Goal: Task Accomplishment & Management: Use online tool/utility

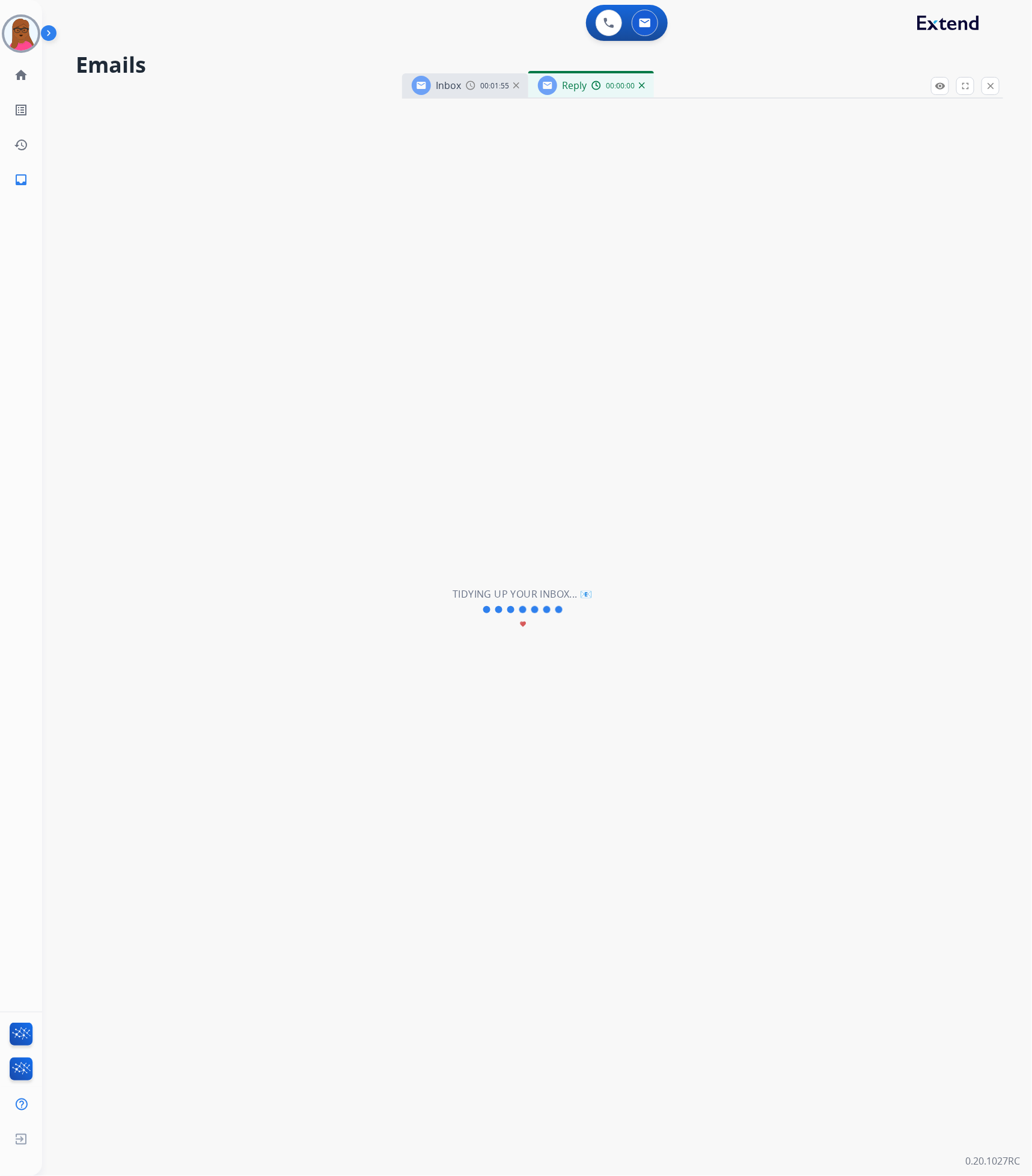
select select "**********"
click at [639, 87] on img at bounding box center [642, 85] width 6 height 6
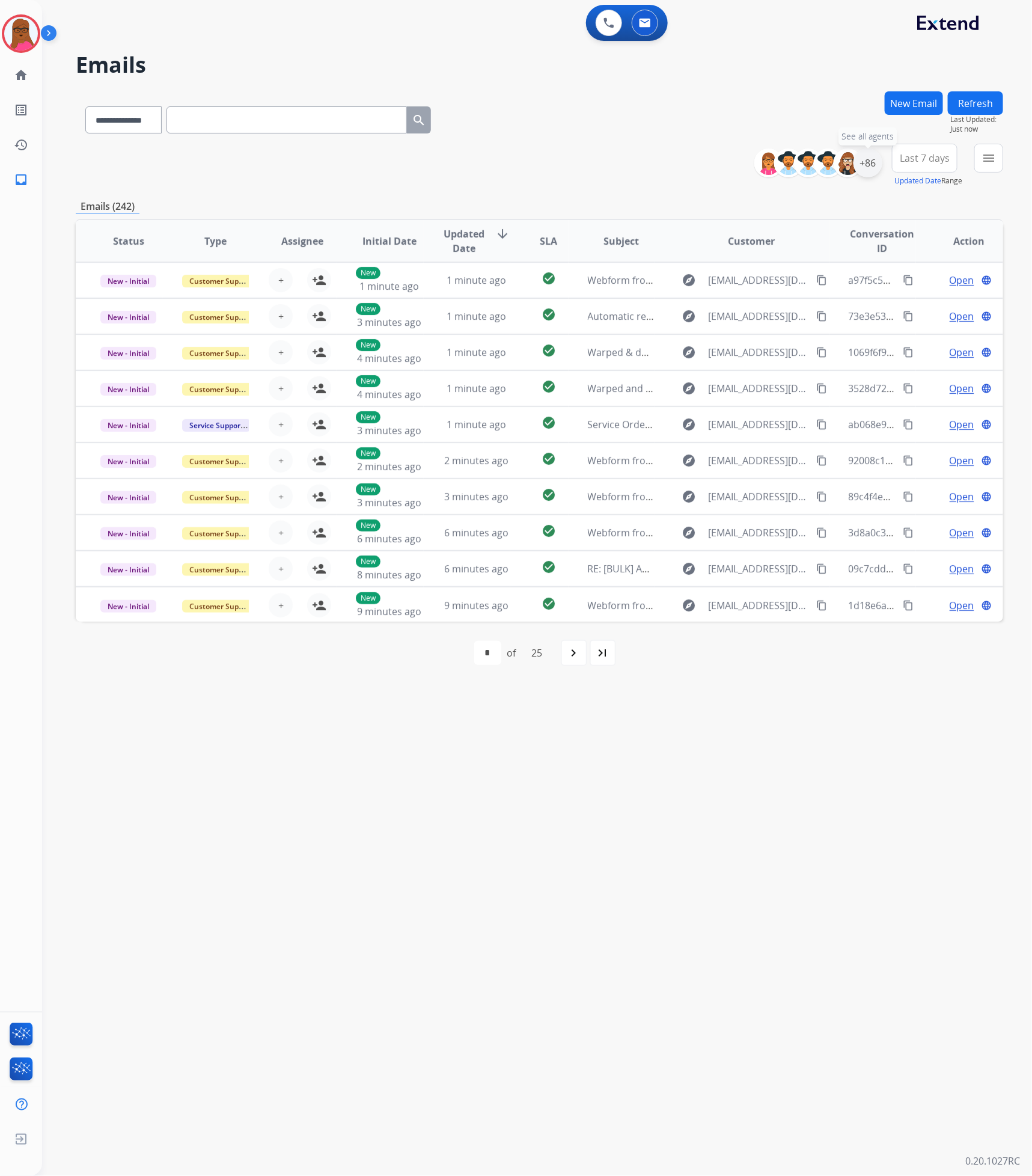
click at [854, 161] on div "+86" at bounding box center [868, 163] width 29 height 29
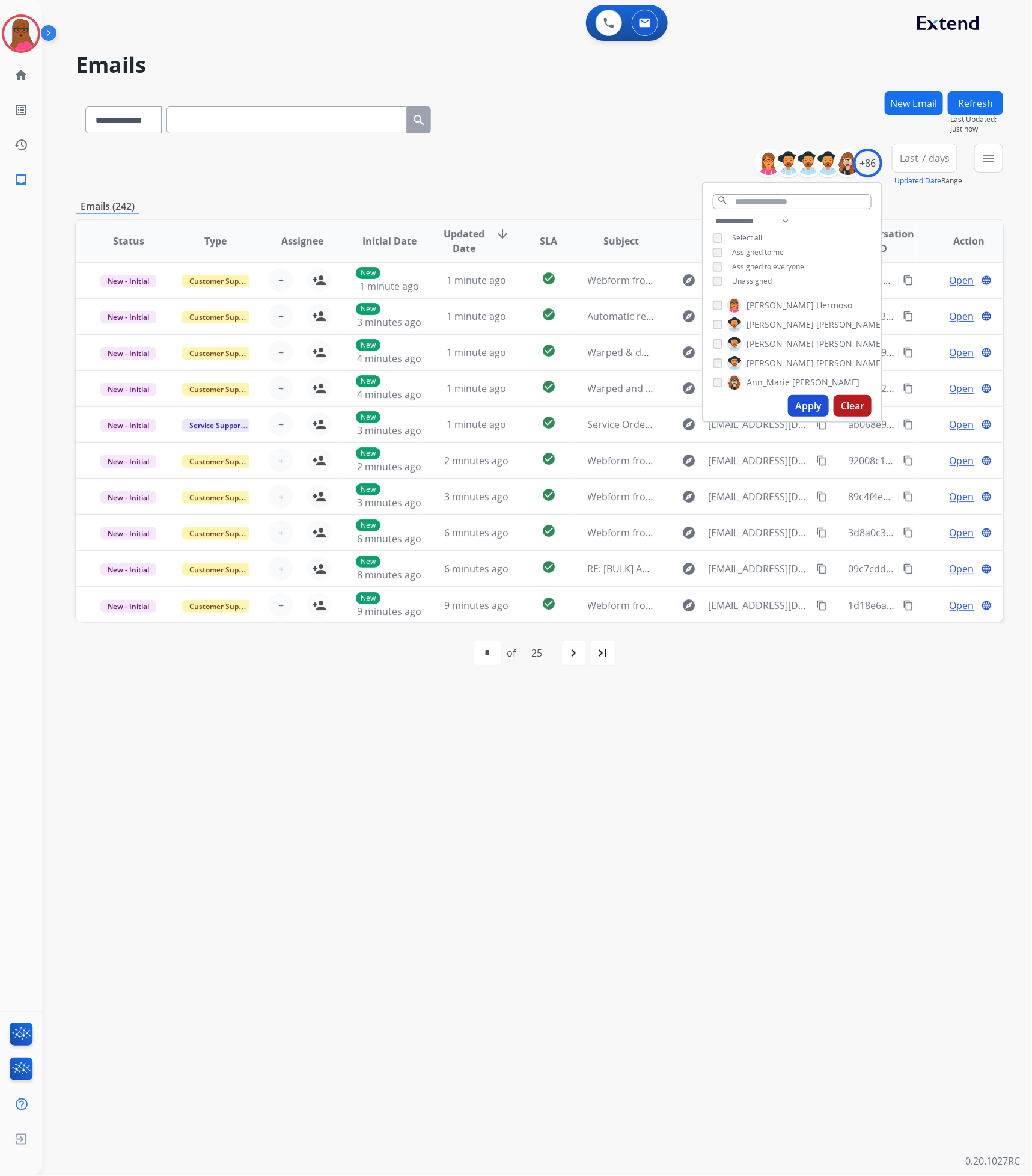
click at [798, 403] on button "Apply" at bounding box center [808, 405] width 41 height 22
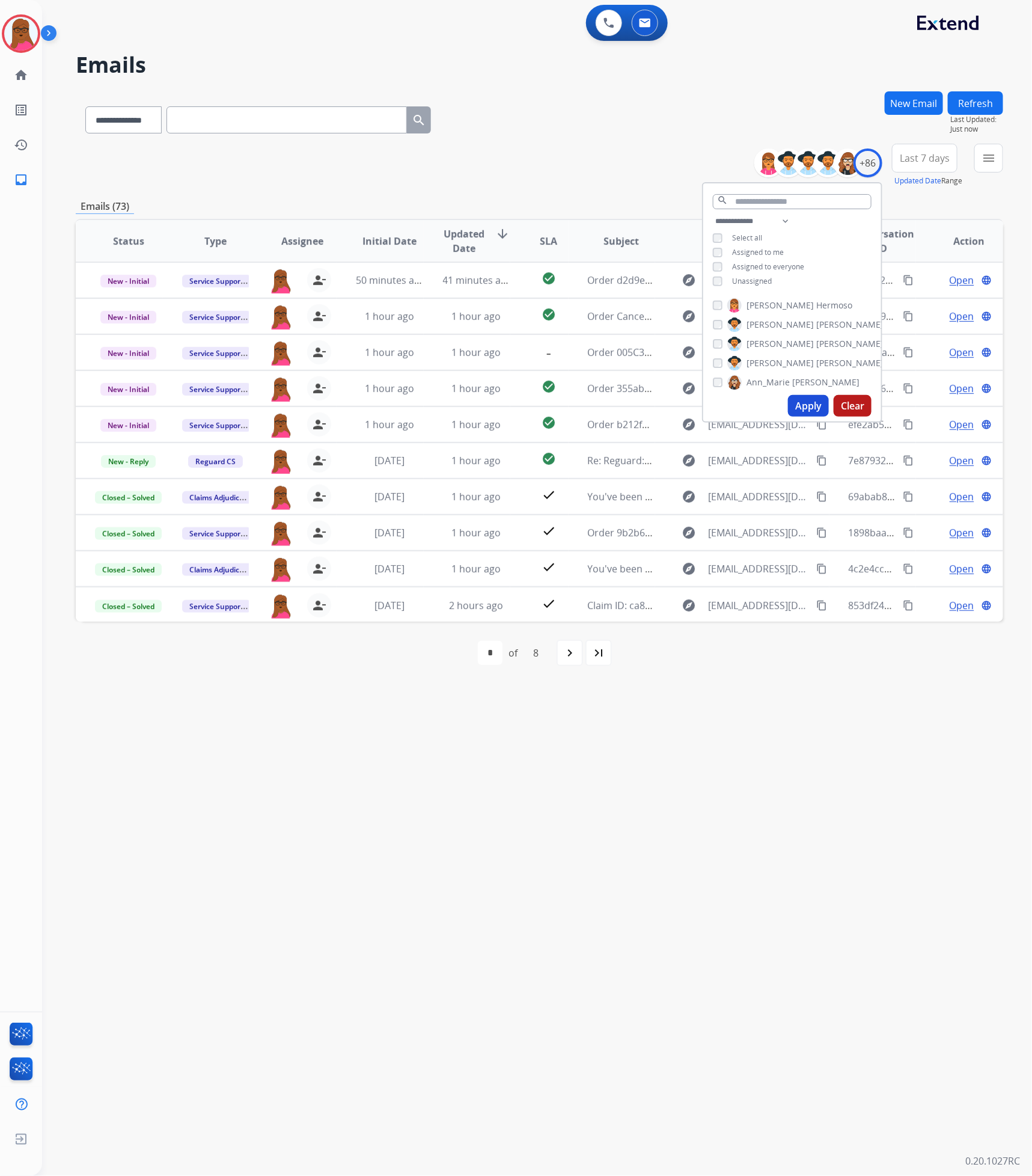
click at [814, 400] on button "Apply" at bounding box center [808, 405] width 41 height 22
click at [702, 795] on div "**********" at bounding box center [522, 609] width 961 height 1133
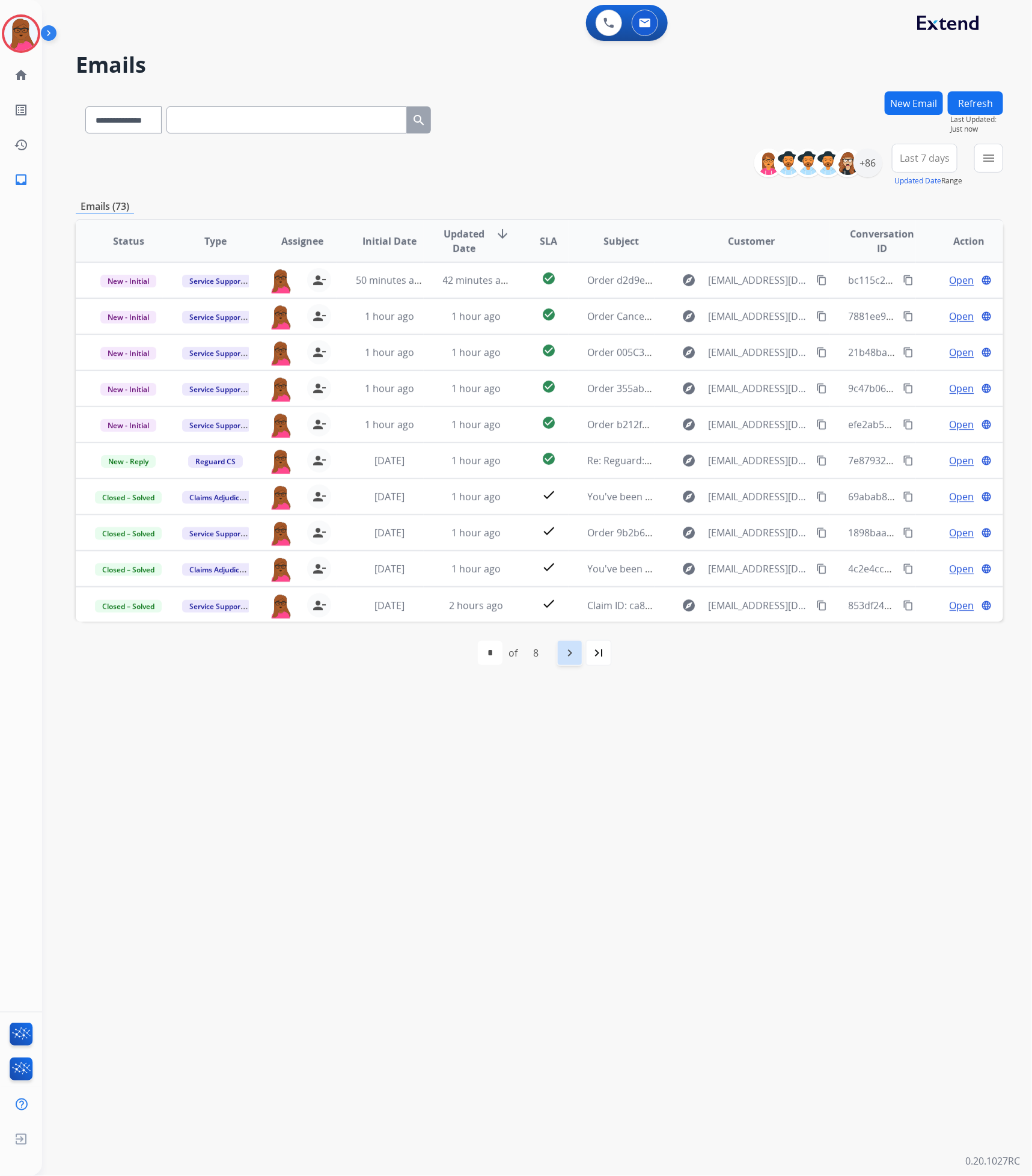
click at [570, 650] on mat-icon "navigate_next" at bounding box center [569, 653] width 14 height 14
select select "*"
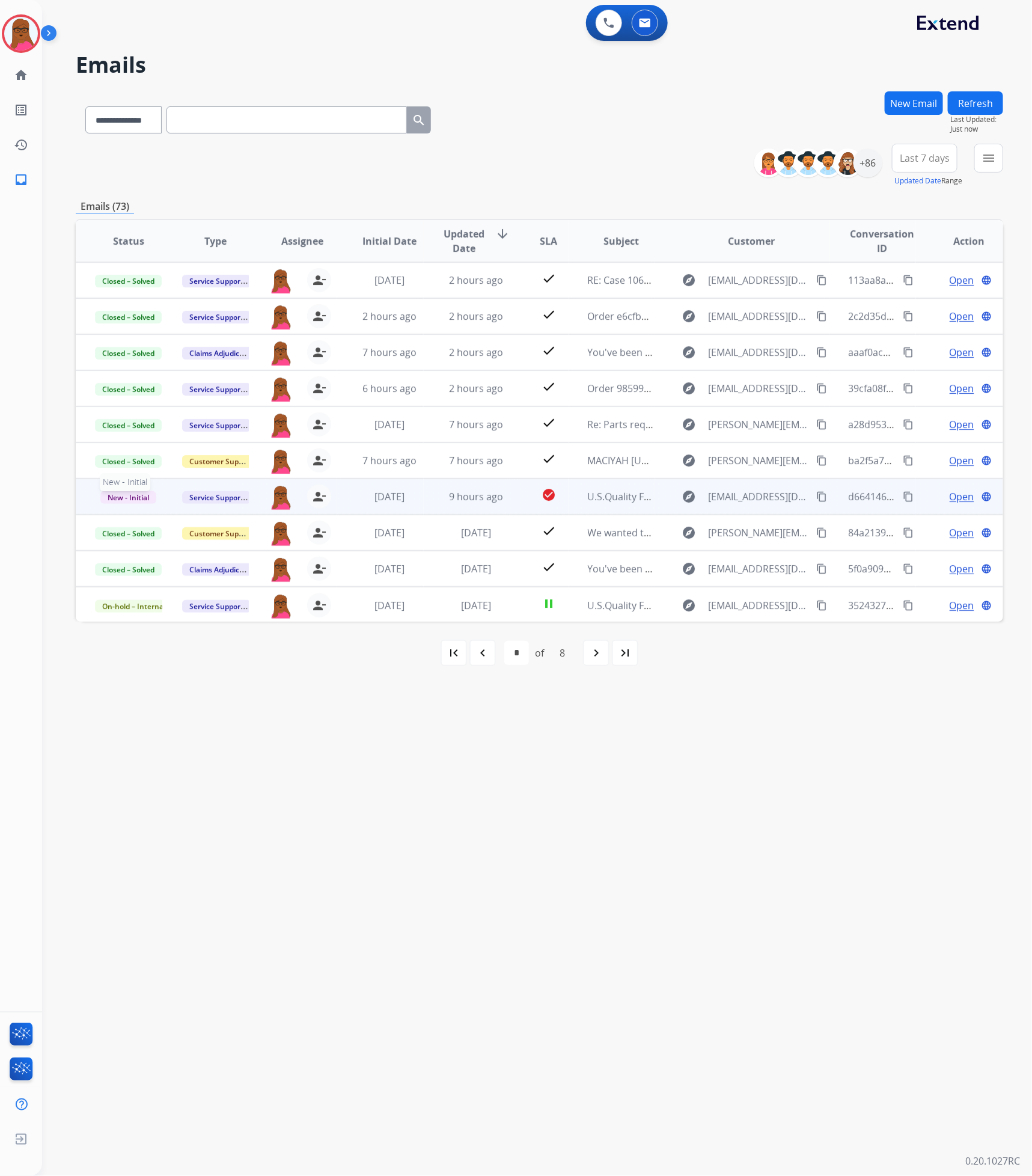
click at [139, 498] on span "New - Initial" at bounding box center [128, 497] width 56 height 13
click at [224, 316] on p "On-hold – Internal" at bounding box center [194, 321] width 78 height 17
click at [598, 650] on mat-icon "navigate_next" at bounding box center [596, 653] width 14 height 14
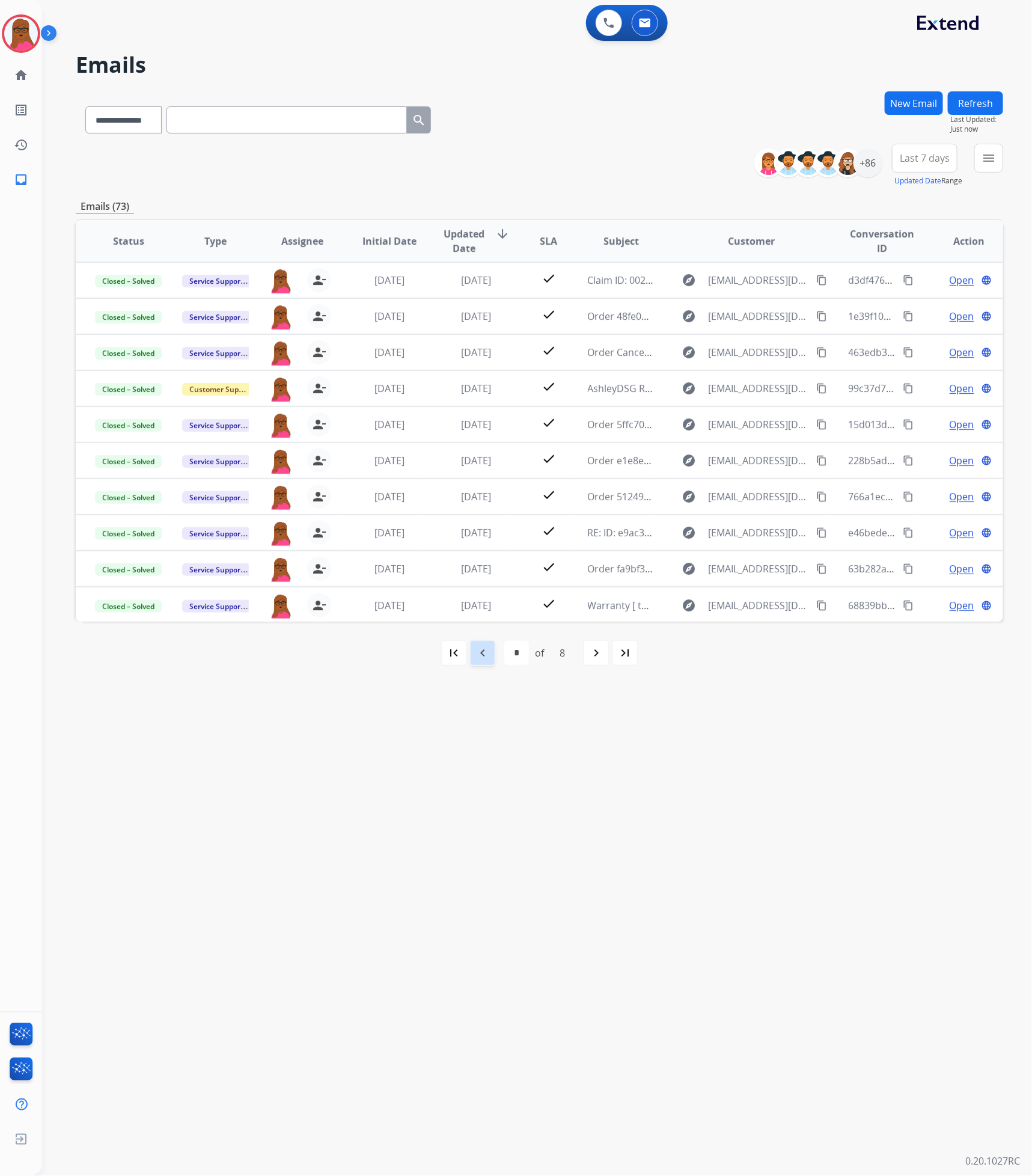
click at [486, 648] on mat-icon "navigate_before" at bounding box center [482, 653] width 14 height 14
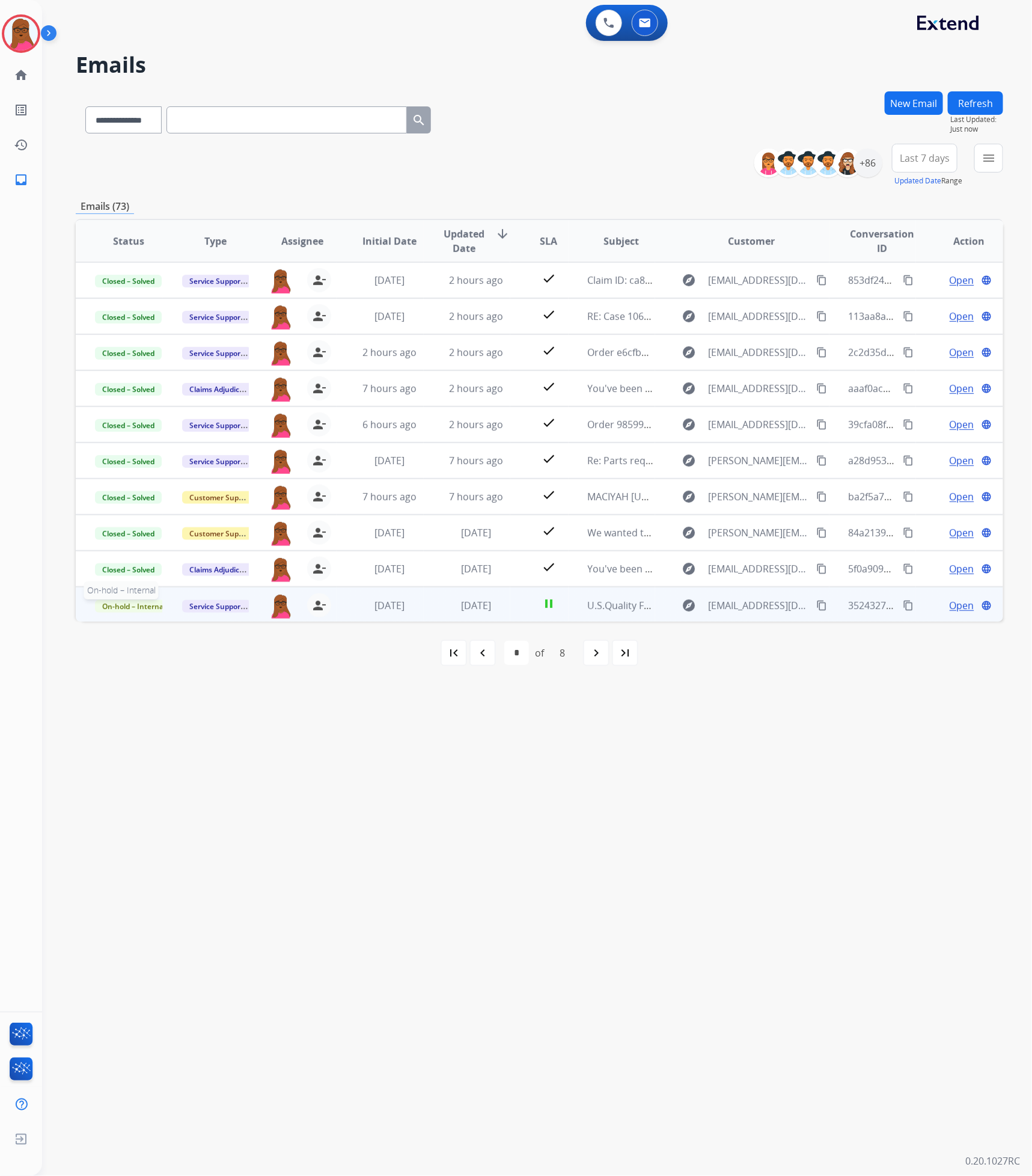
click at [124, 602] on span "On-hold – Internal" at bounding box center [134, 606] width 78 height 13
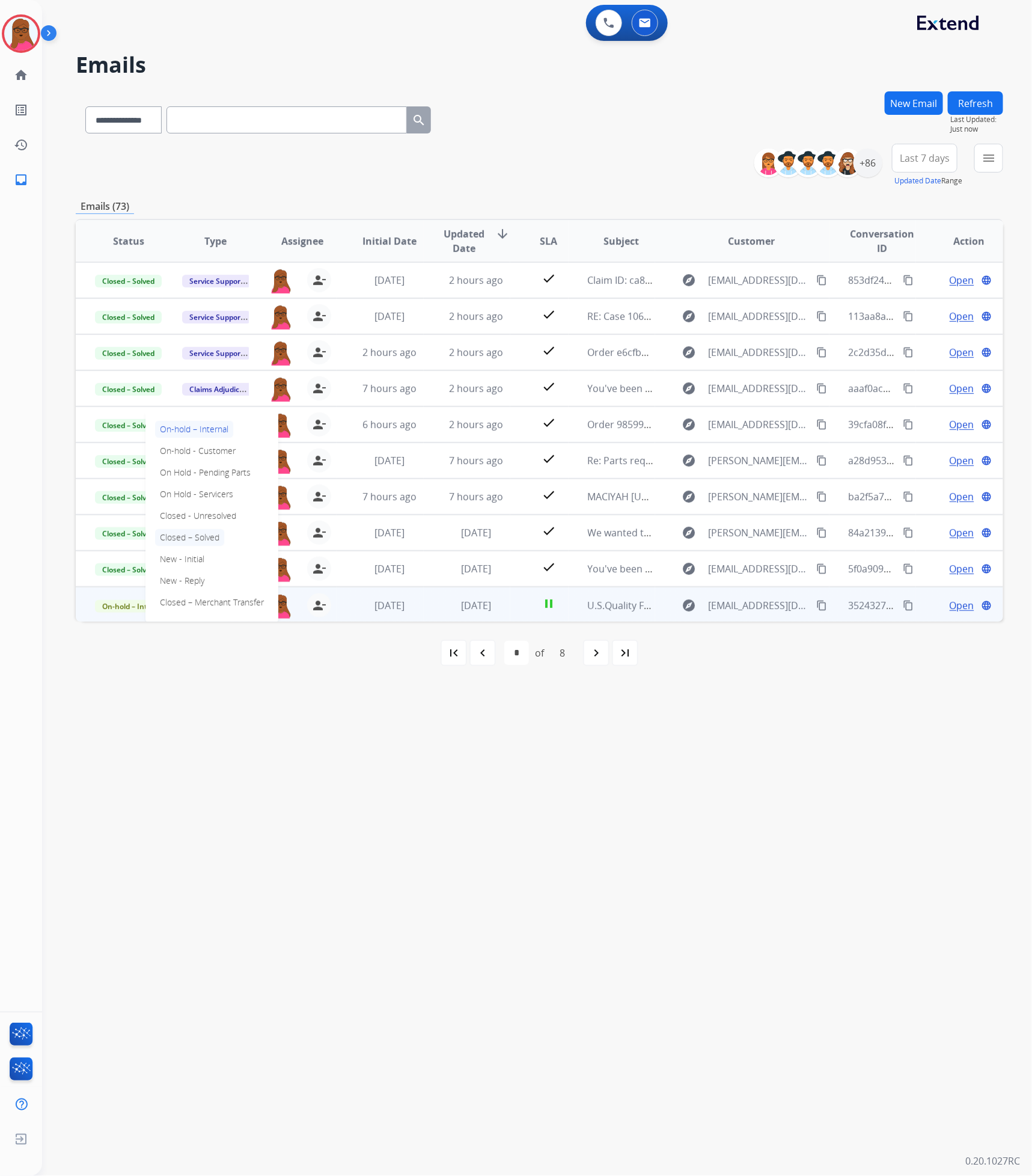
click at [202, 536] on p "Closed – Solved" at bounding box center [190, 538] width 69 height 17
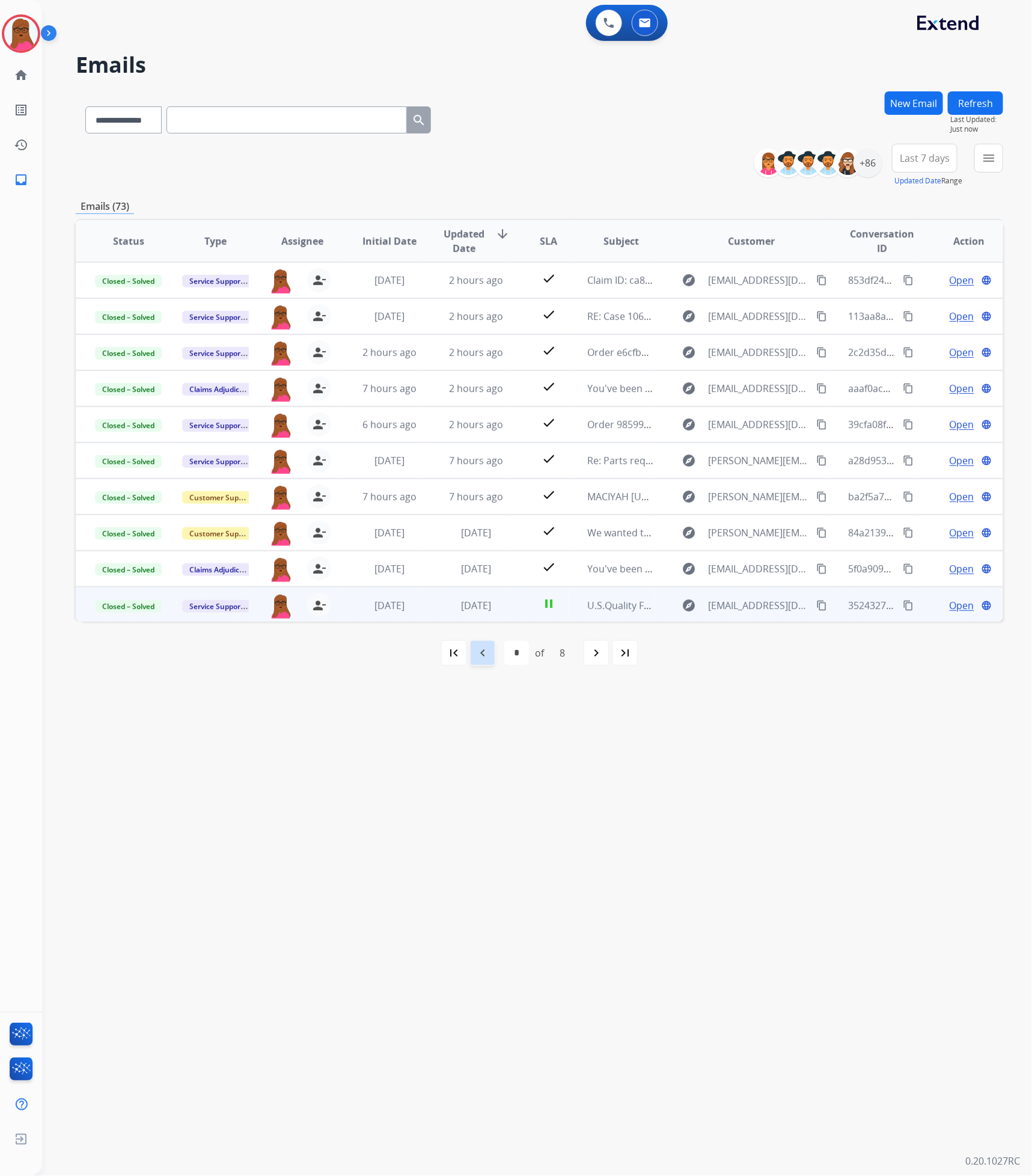
click at [487, 657] on mat-icon "navigate_before" at bounding box center [482, 653] width 14 height 14
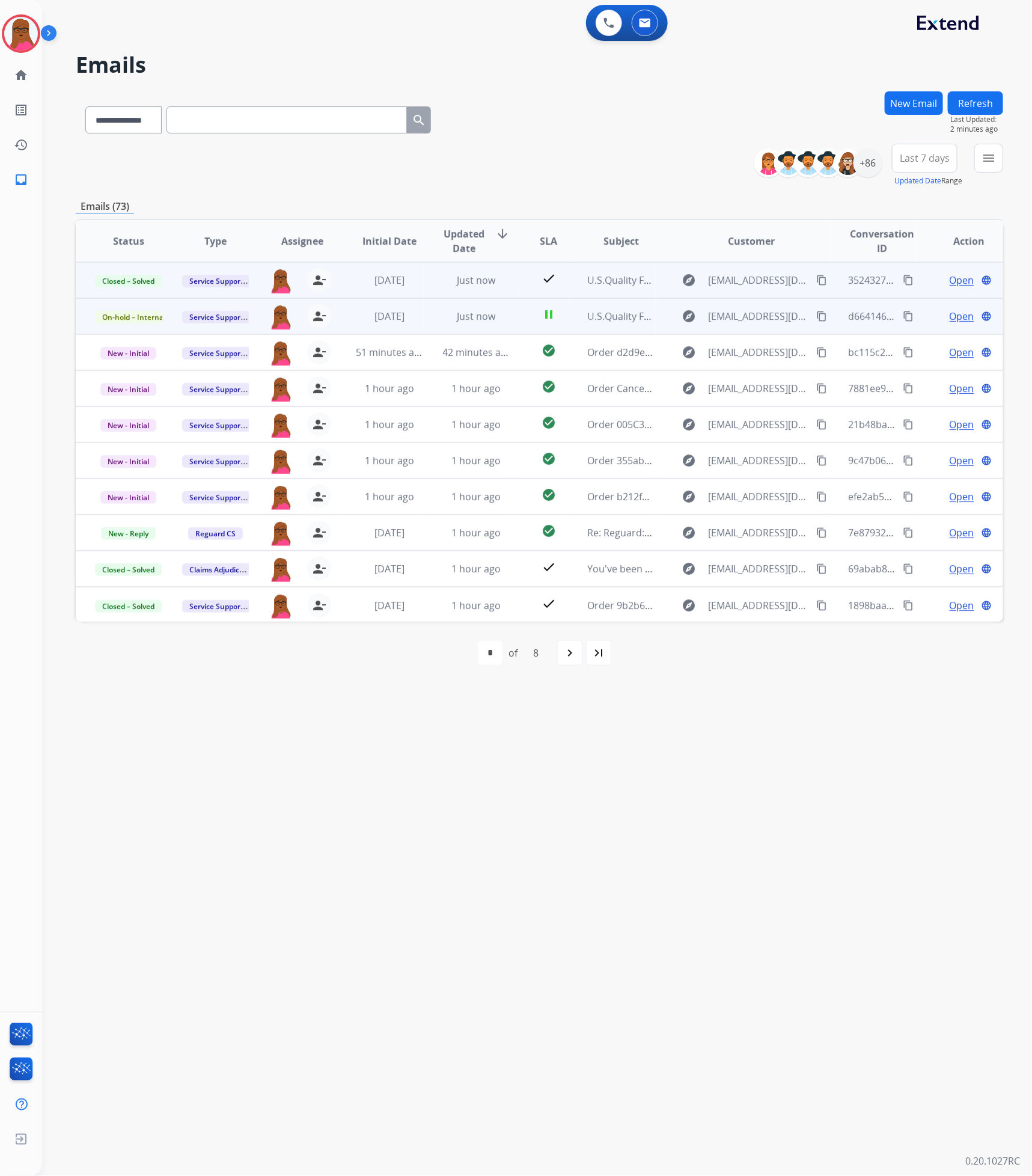
click at [950, 319] on span "Open" at bounding box center [962, 316] width 25 height 14
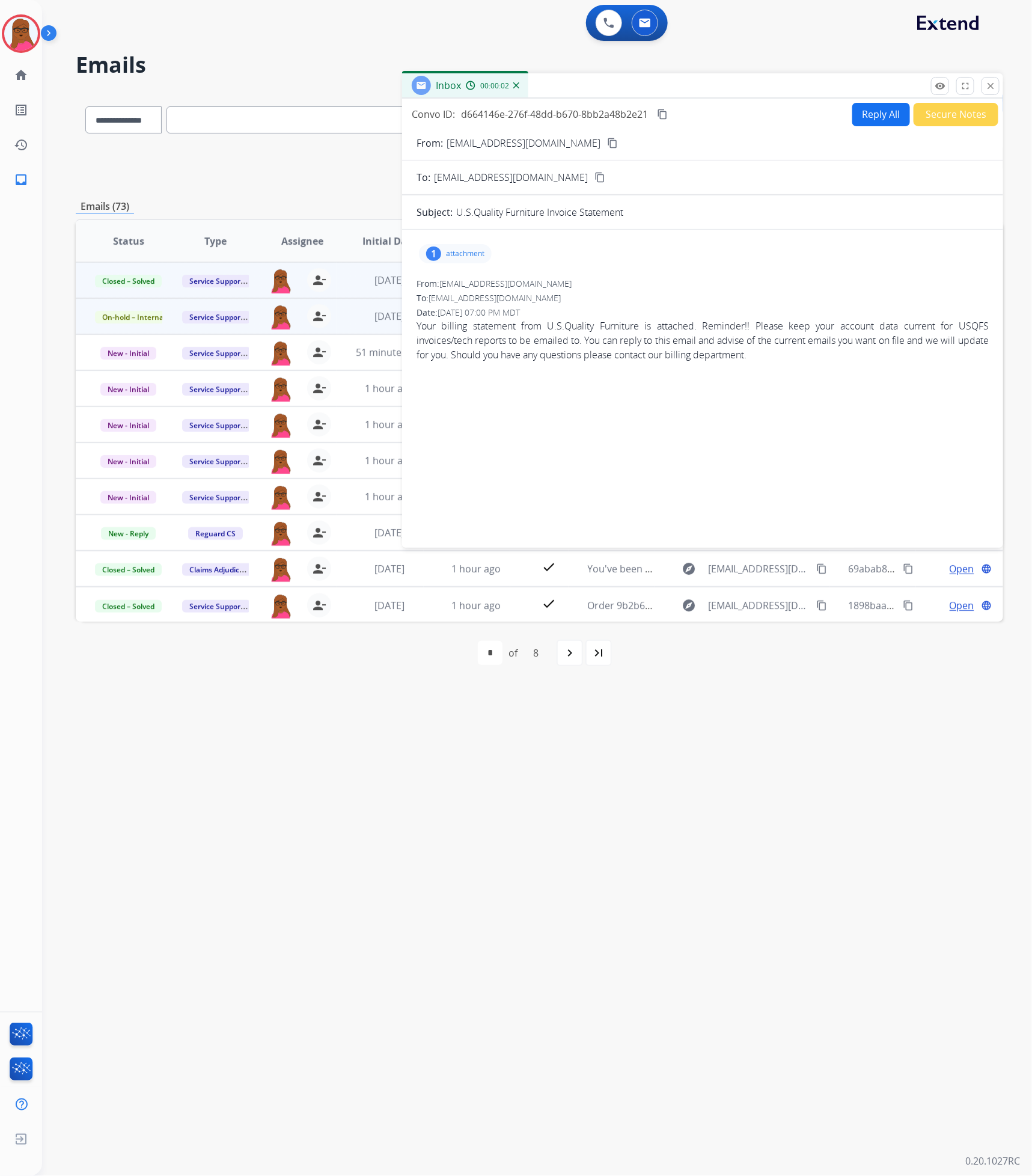
click at [468, 255] on p "attachment" at bounding box center [465, 254] width 38 height 10
click at [489, 280] on mat-icon "download" at bounding box center [487, 284] width 11 height 11
click at [14, 40] on img at bounding box center [21, 34] width 34 height 34
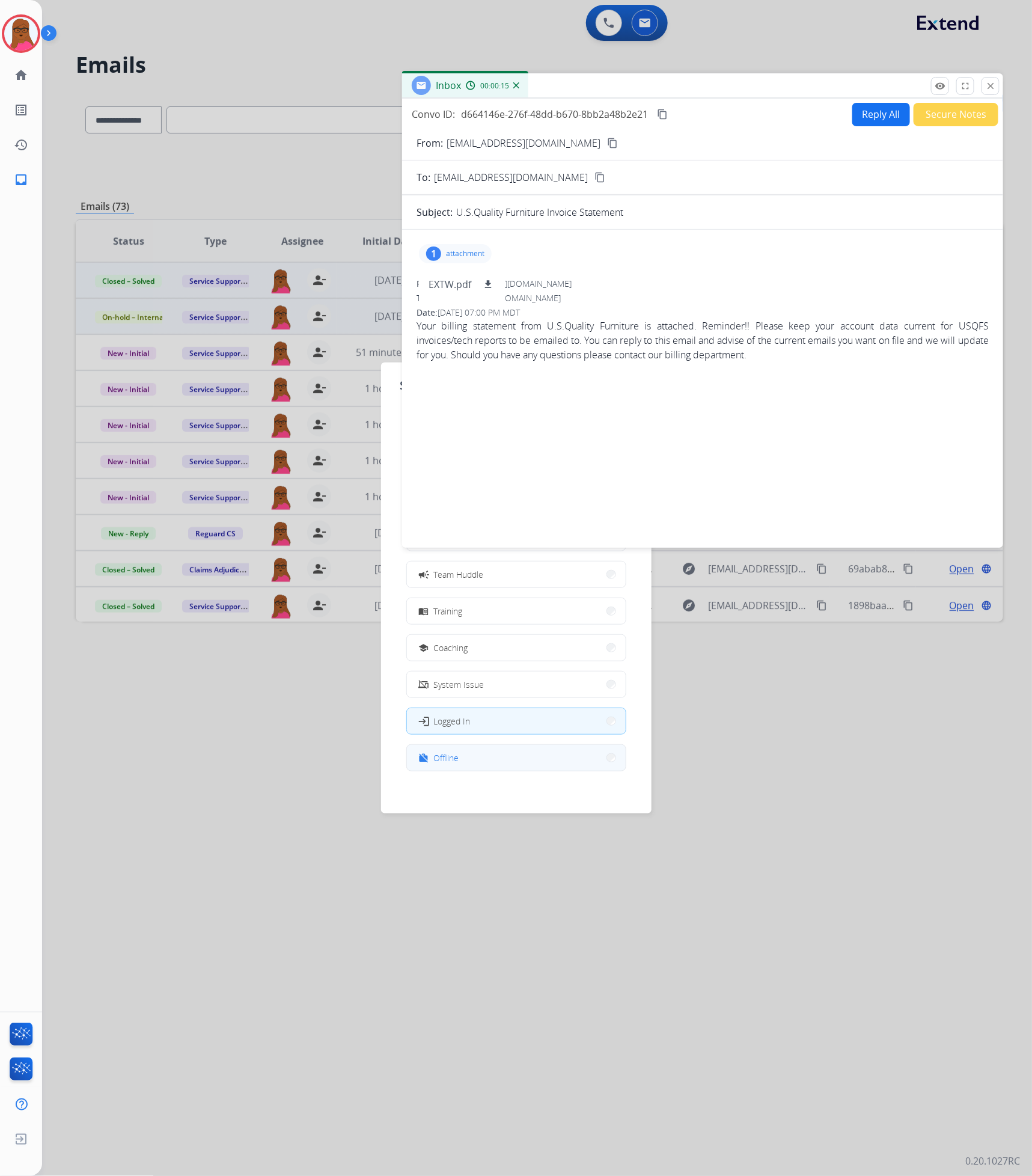
click at [467, 761] on button "work_off Offline" at bounding box center [516, 758] width 219 height 26
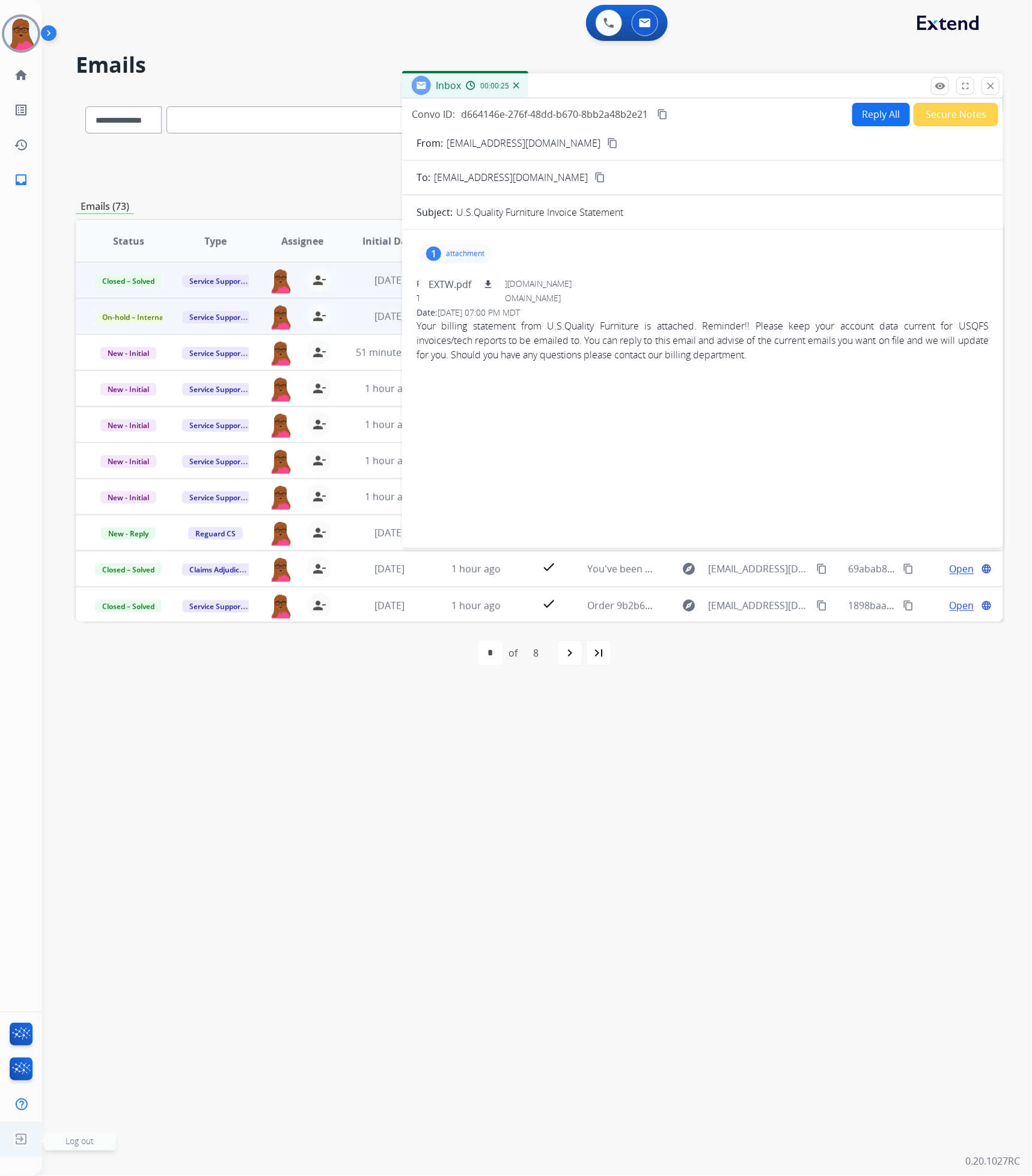
click at [14, 1143] on img at bounding box center [21, 1139] width 22 height 23
click at [83, 1143] on span "Log out" at bounding box center [80, 1141] width 28 height 11
